Goal: Communication & Community: Participate in discussion

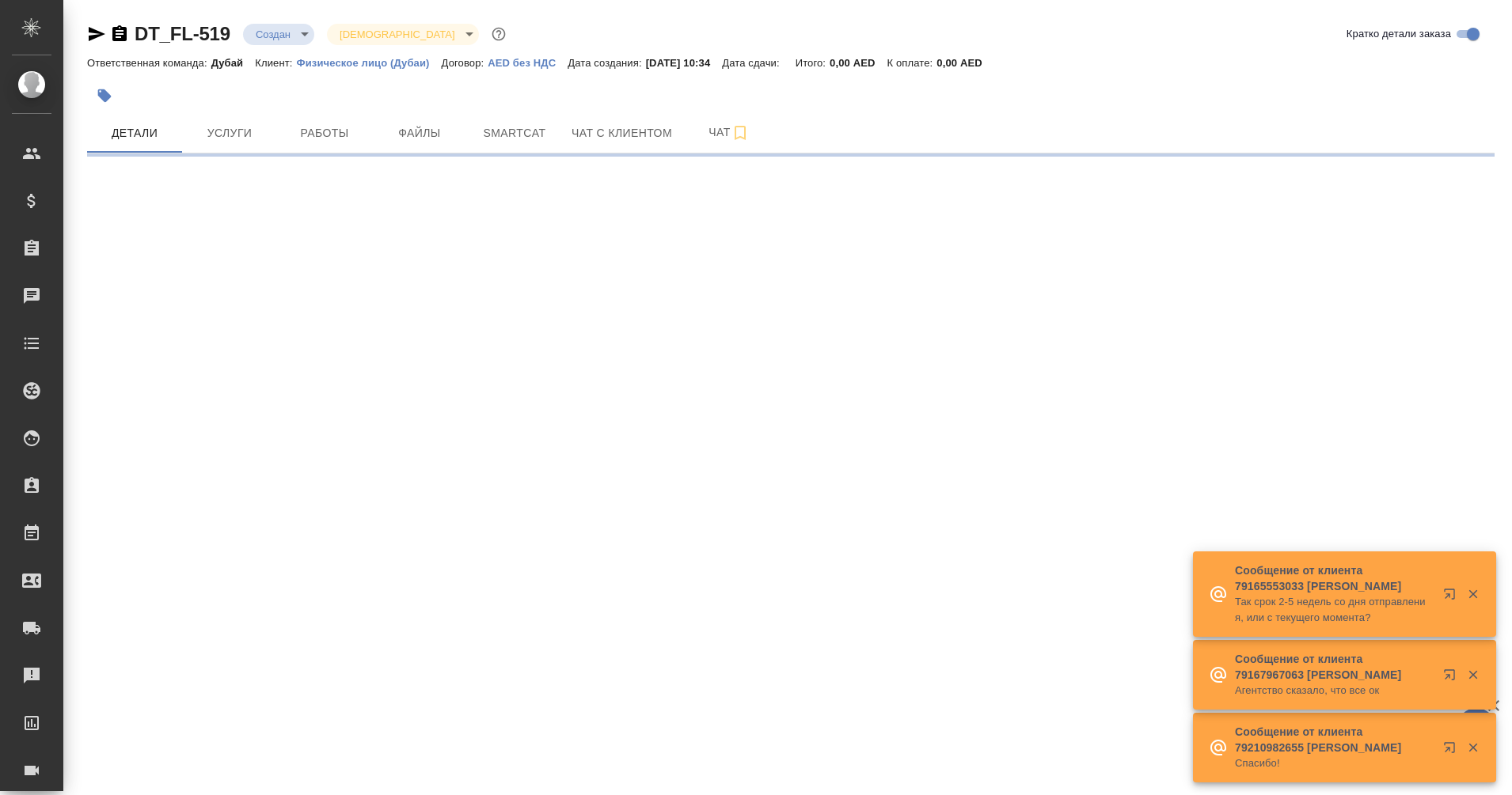
select select "RU"
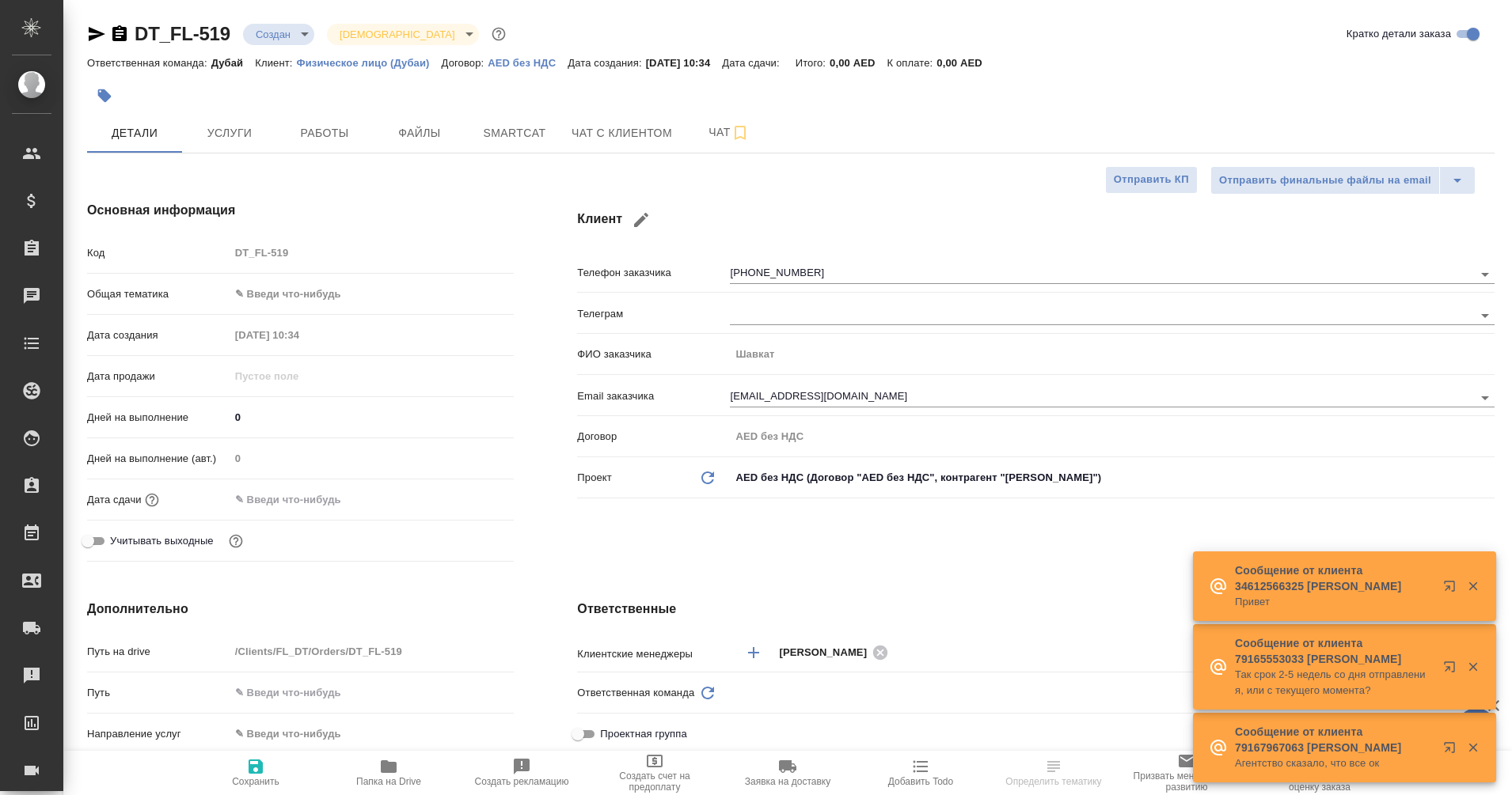
type textarea "x"
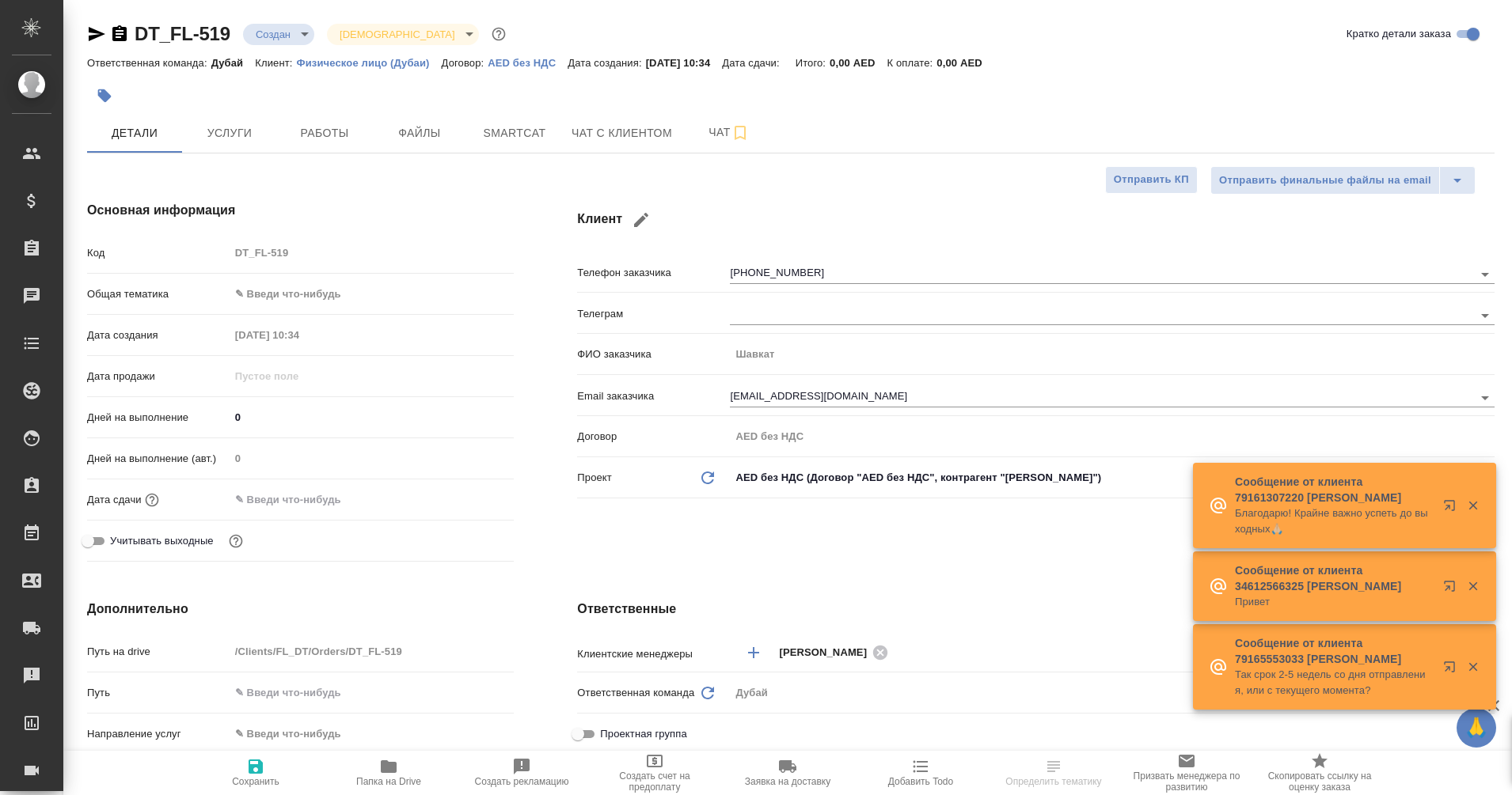
type input "Гудина Александра"
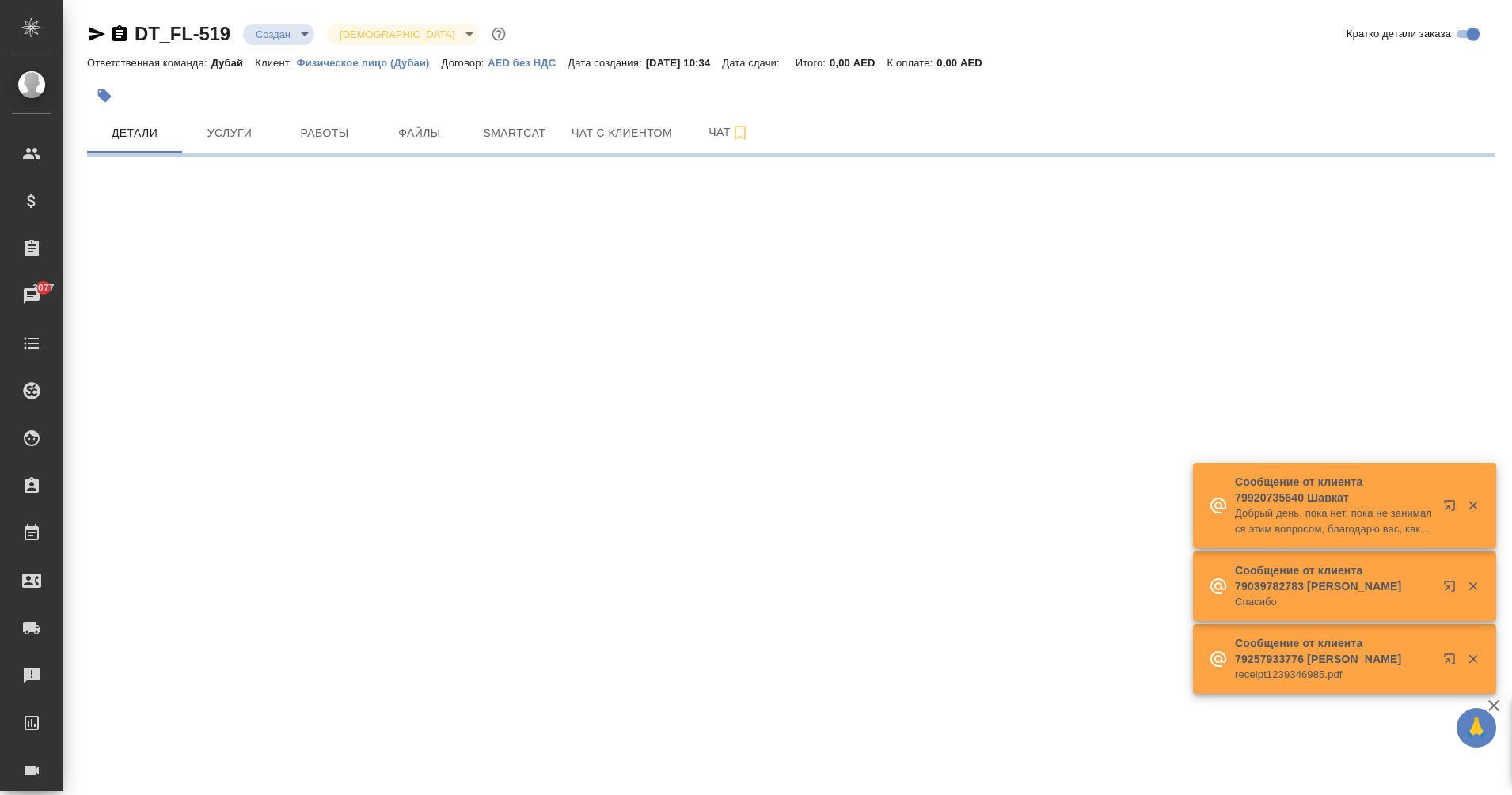
select select "RU"
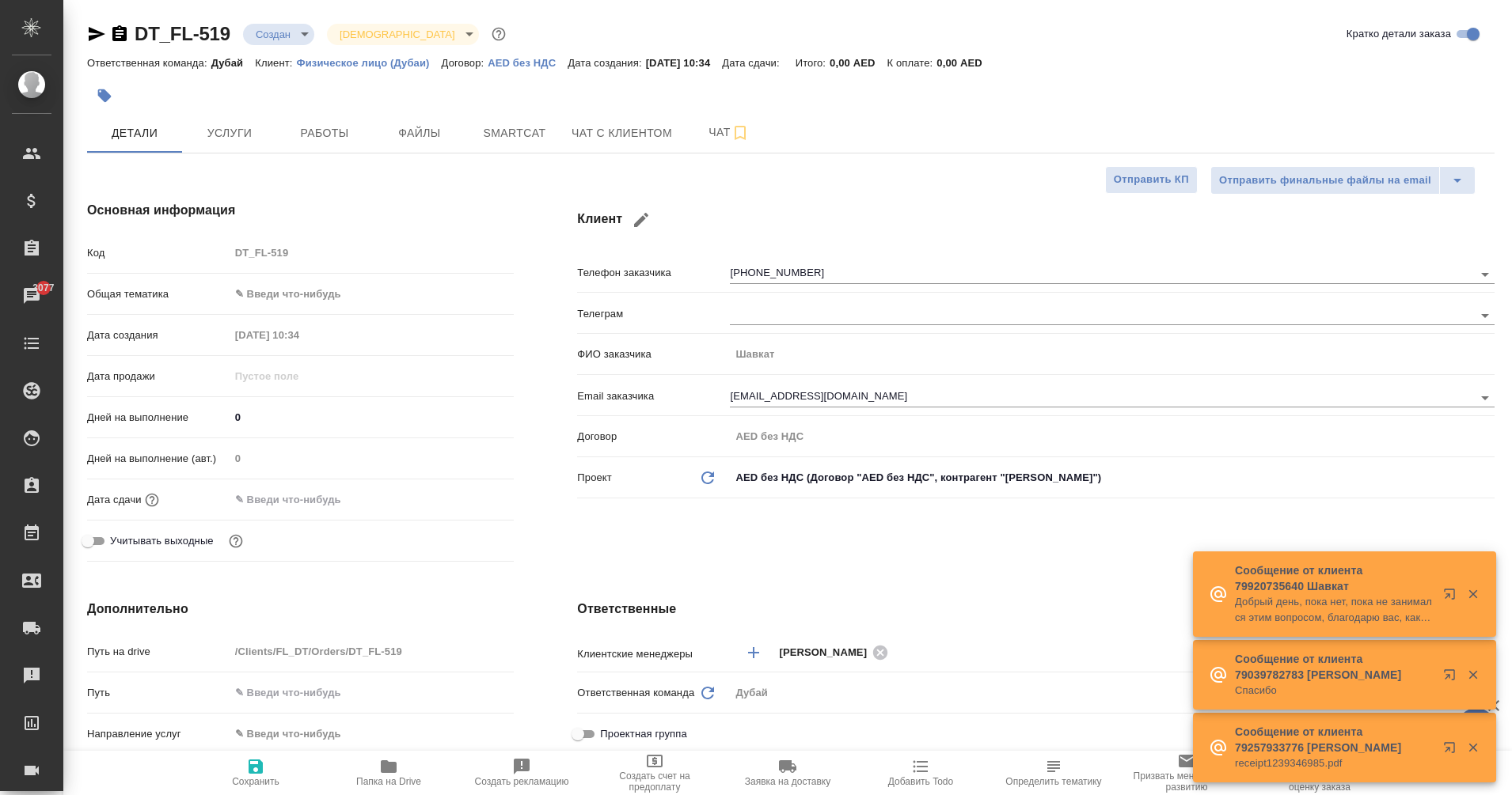
type textarea "x"
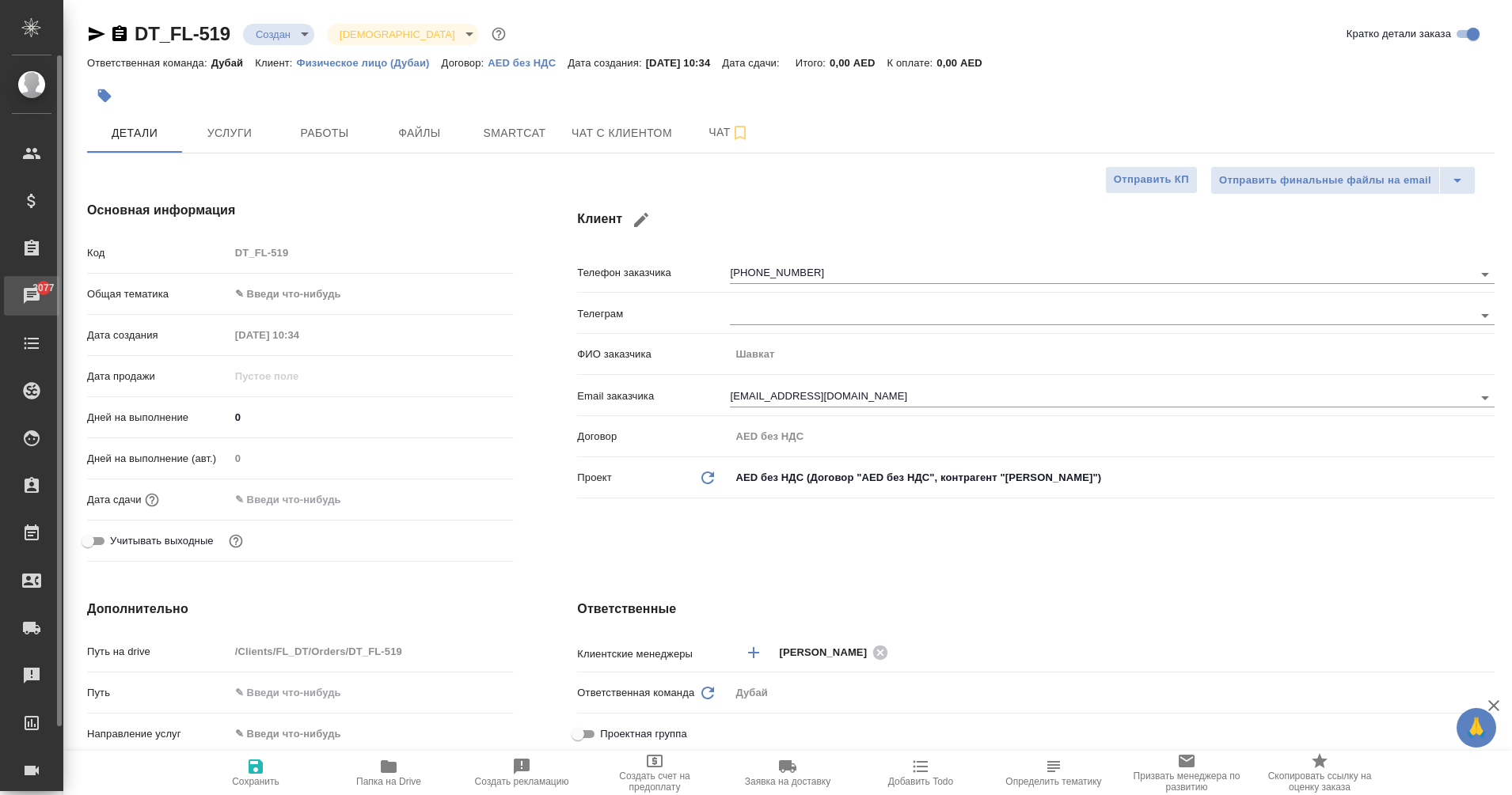
type textarea "x"
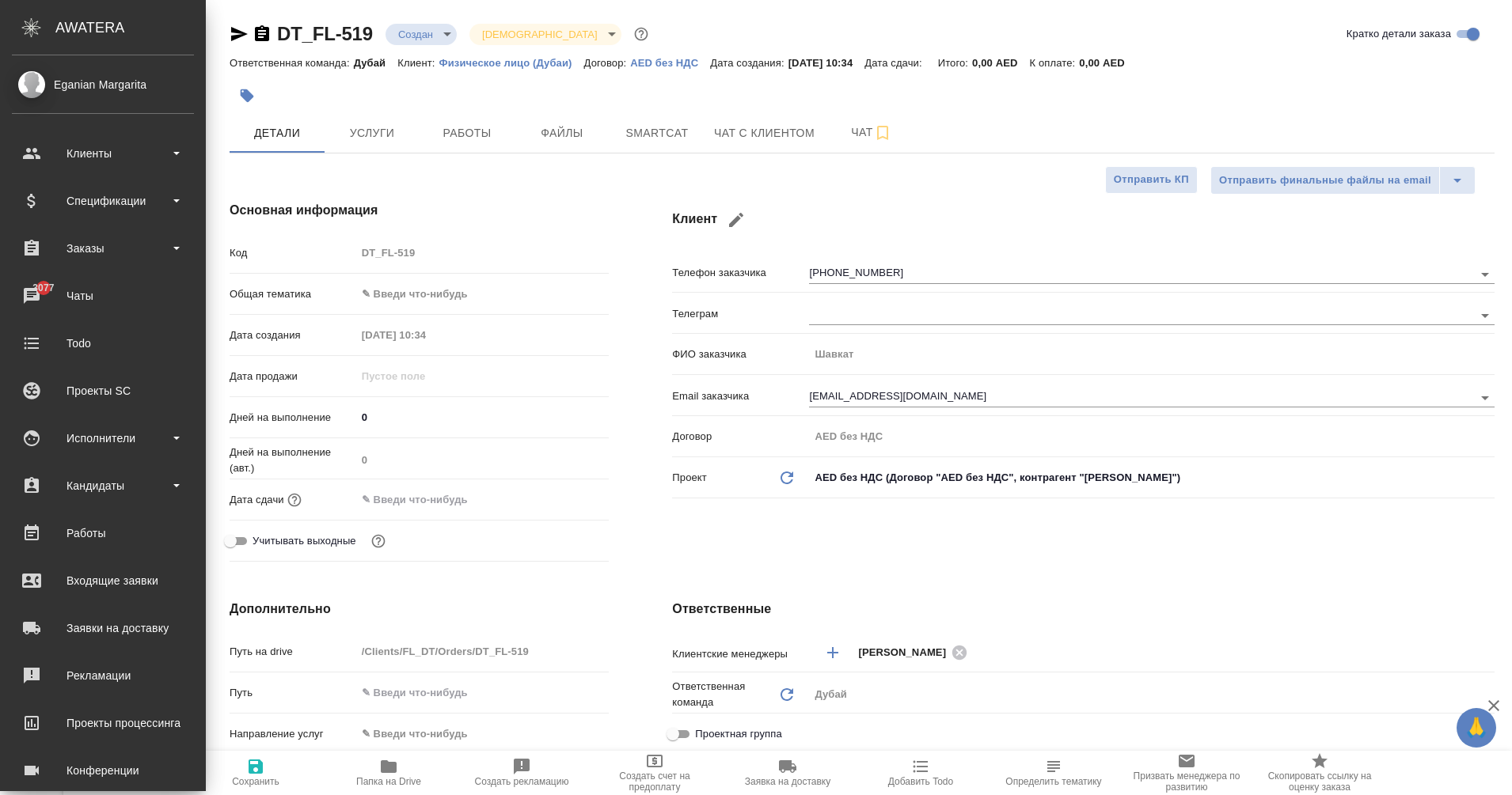
type textarea "x"
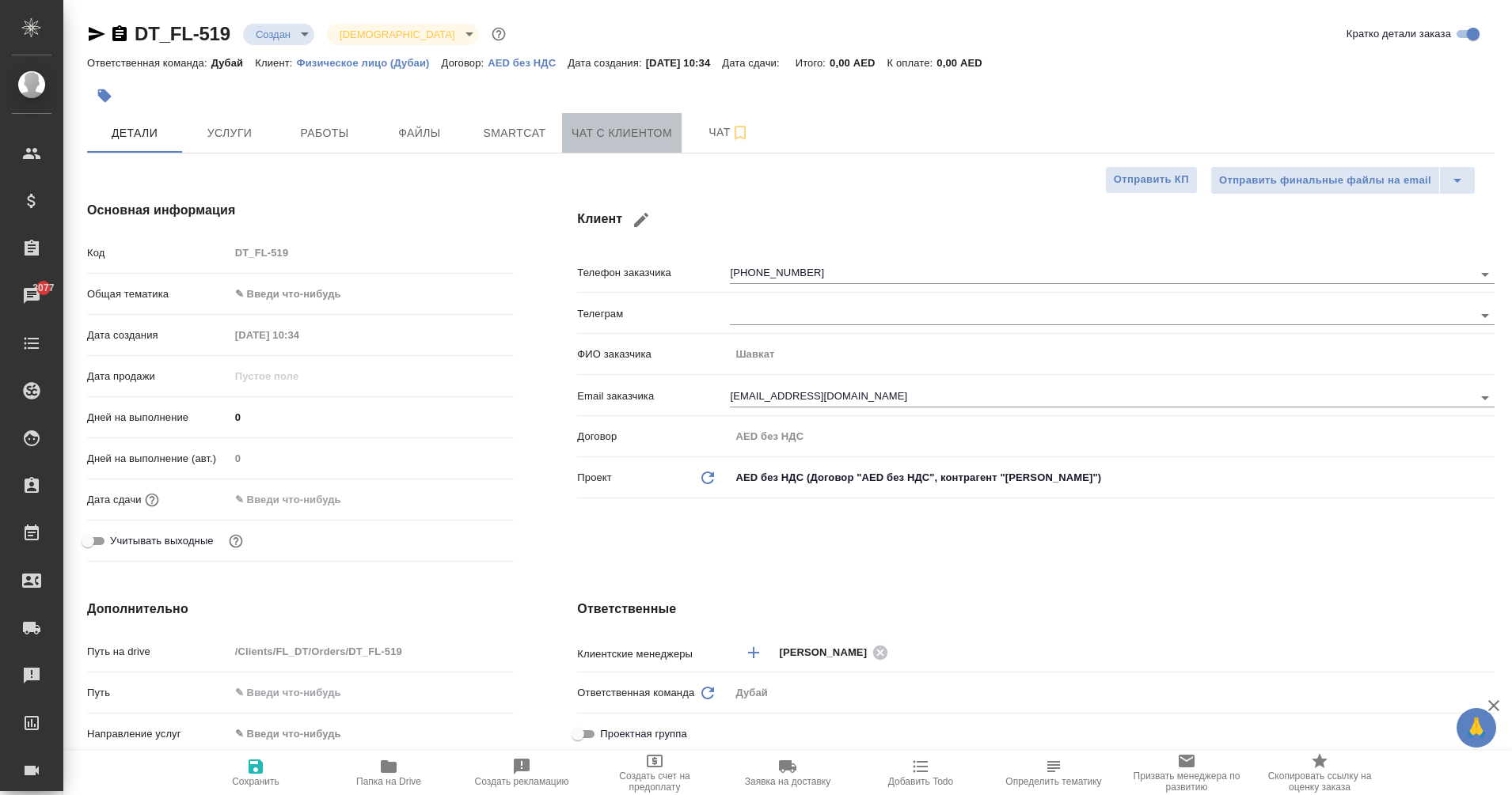
click at [595, 133] on span "Чат с клиентом" at bounding box center [621, 133] width 101 height 20
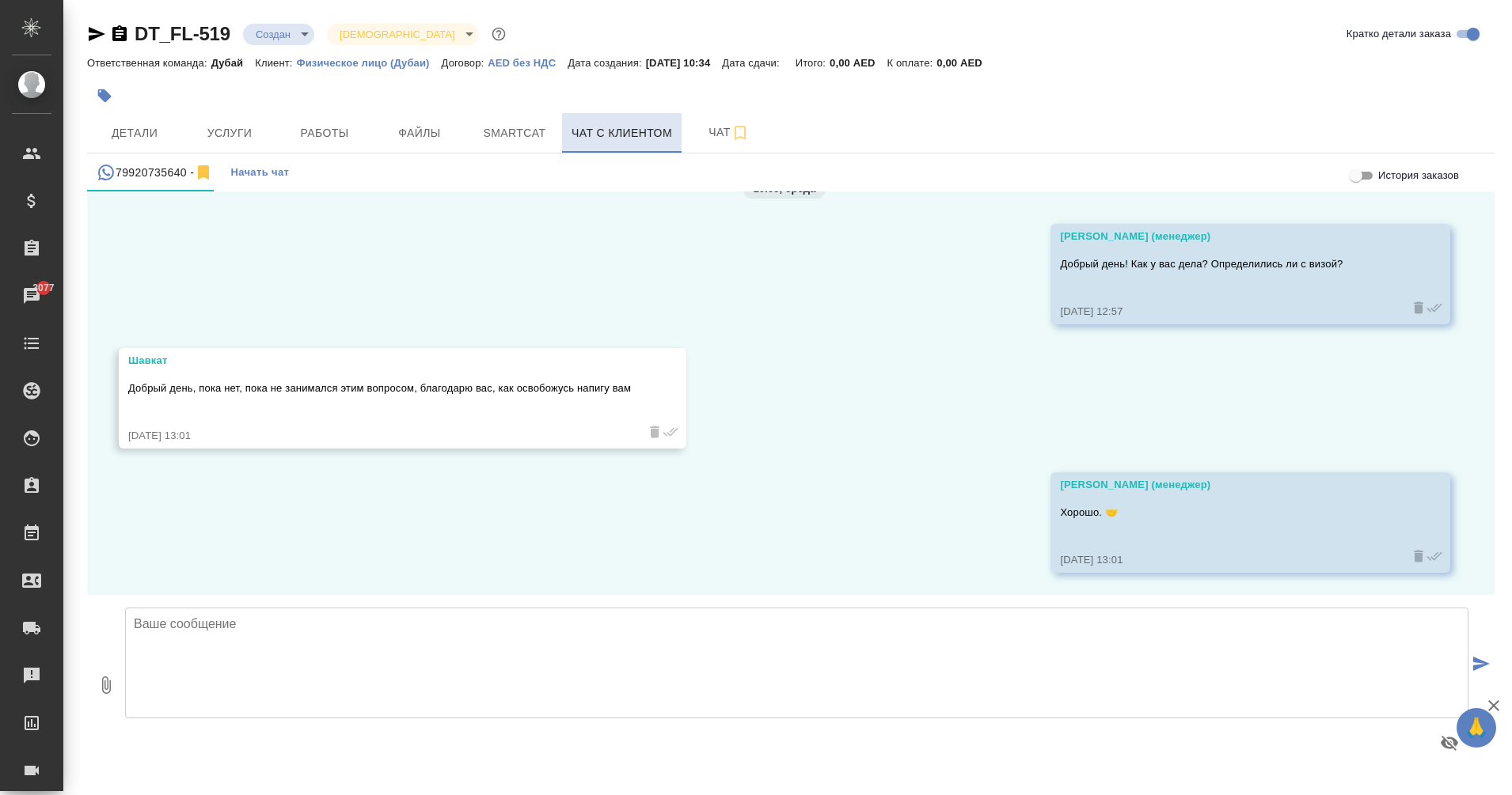
scroll to position [1413, 0]
